Goal: Information Seeking & Learning: Find specific fact

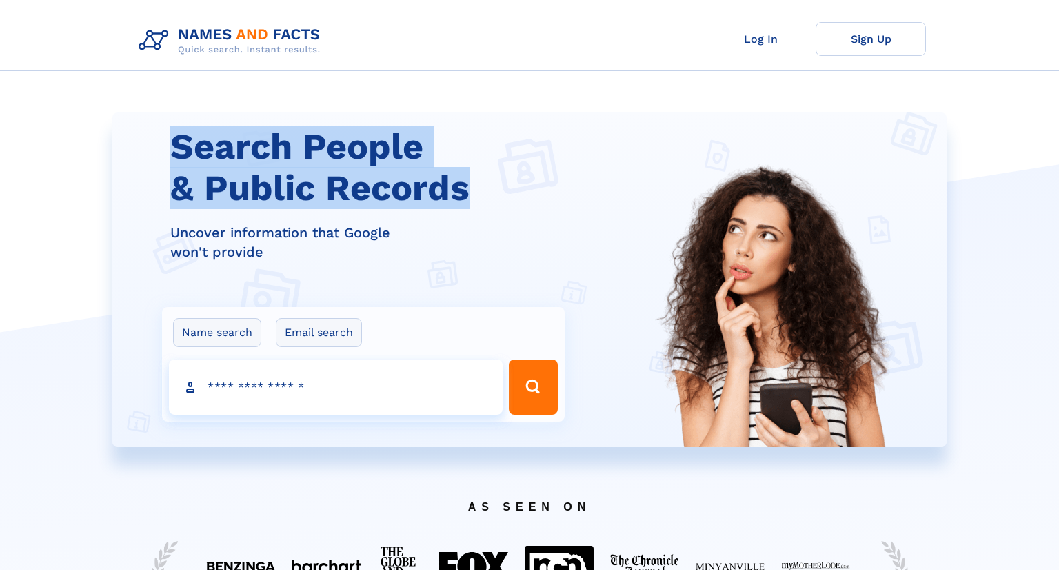
click at [479, 183] on div "Search People & Public Records Uncover information that Google won't provide Na…" at bounding box center [529, 279] width 835 height 335
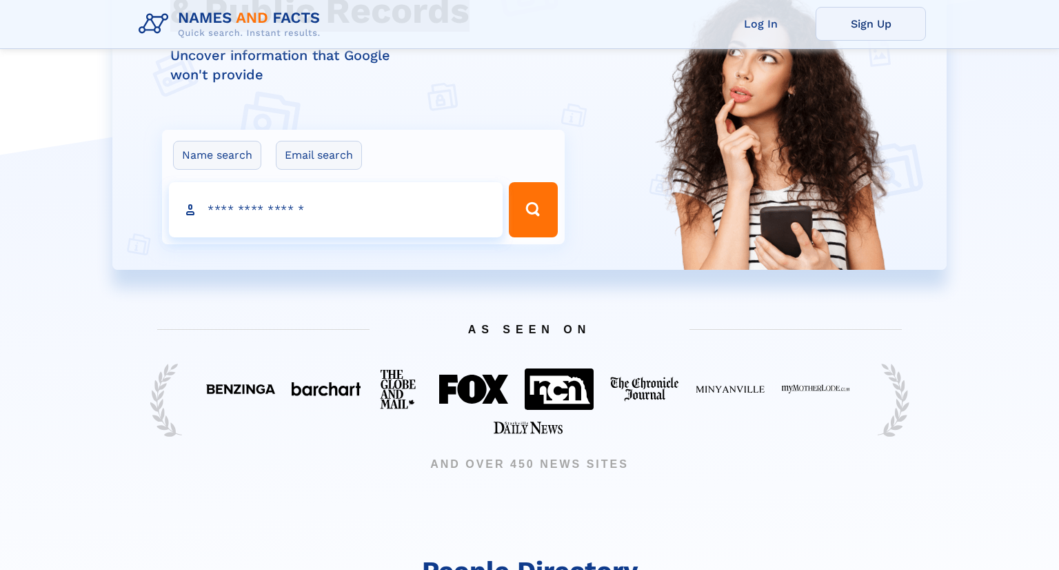
scroll to position [68, 0]
